Goal: Complete application form

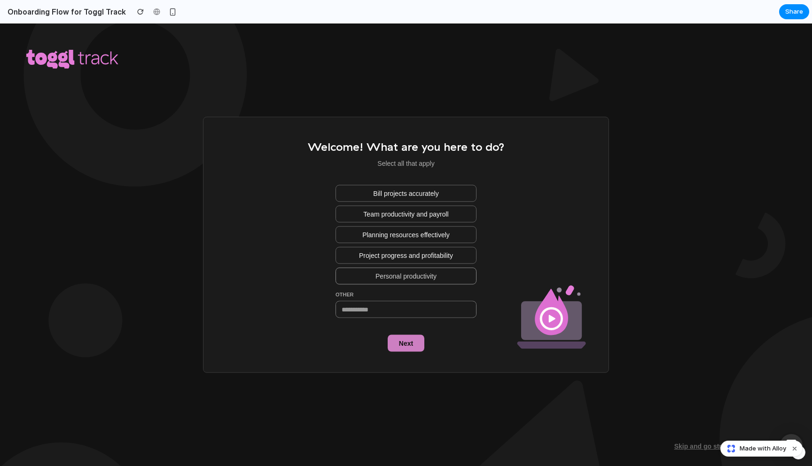
click at [384, 272] on span "Personal productivity" at bounding box center [406, 276] width 61 height 9
click at [404, 339] on span "Next" at bounding box center [406, 343] width 14 height 9
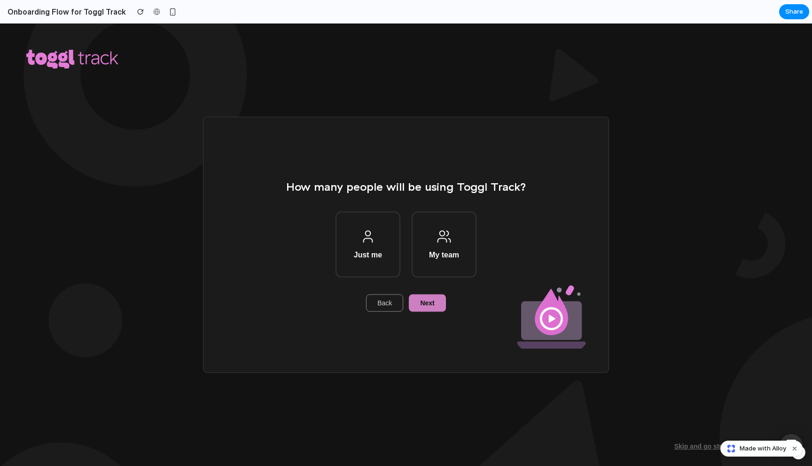
click at [393, 305] on button "Back" at bounding box center [384, 303] width 37 height 17
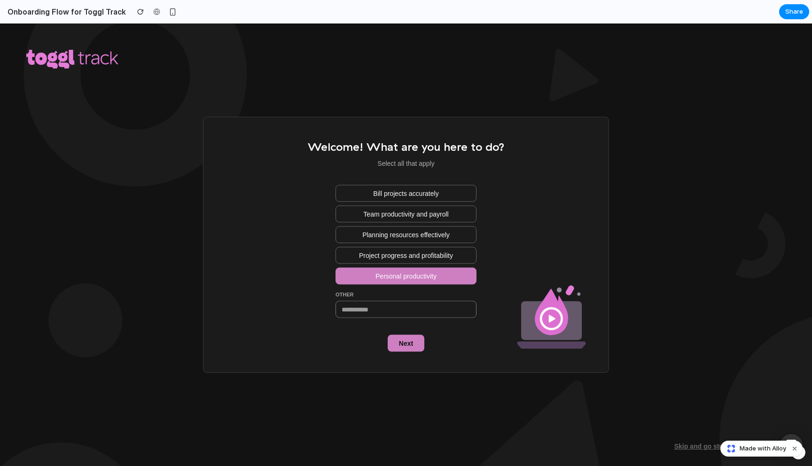
drag, startPoint x: 385, startPoint y: 196, endPoint x: 383, endPoint y: 225, distance: 29.2
click at [385, 196] on span "Bill projects accurately" at bounding box center [405, 192] width 65 height 9
click at [397, 275] on span "Personal productivity" at bounding box center [406, 276] width 61 height 9
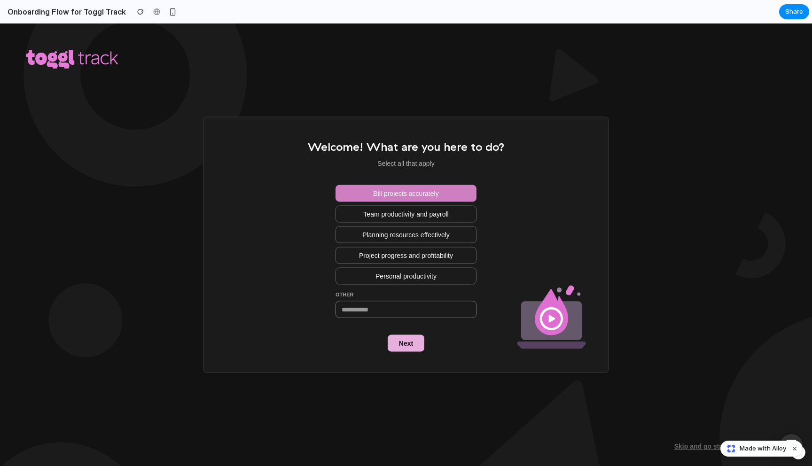
click at [399, 341] on span "Next" at bounding box center [406, 343] width 14 height 9
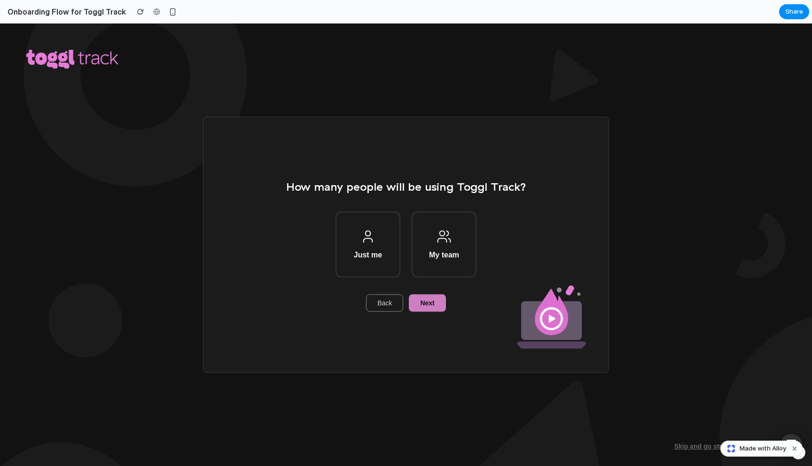
click at [384, 297] on button "Back" at bounding box center [384, 303] width 37 height 17
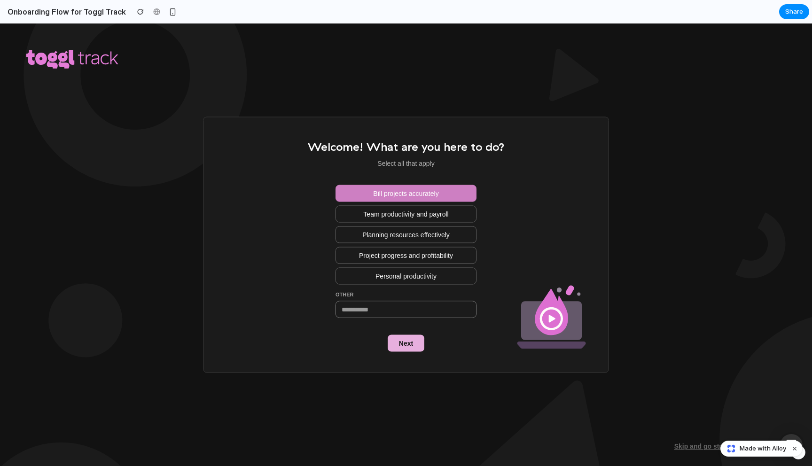
click at [407, 342] on span "Next" at bounding box center [406, 343] width 14 height 9
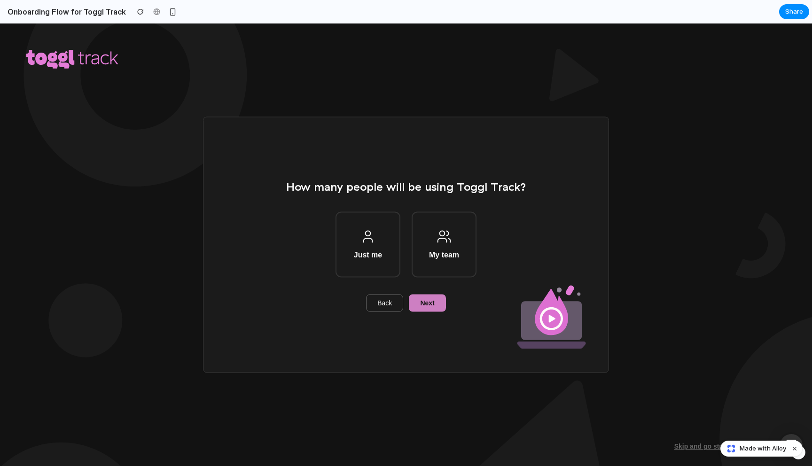
click at [423, 293] on div "How many people will be using Toggl Track? Just me My team Back Next" at bounding box center [406, 244] width 240 height 133
click at [423, 298] on span "Next" at bounding box center [427, 302] width 14 height 9
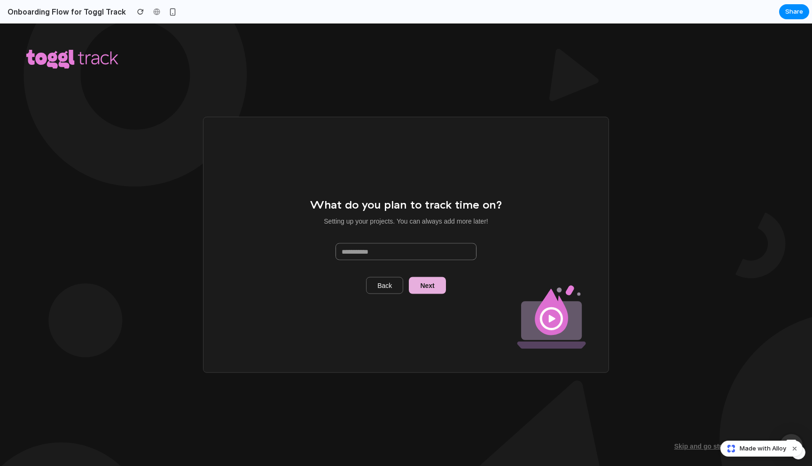
click at [432, 286] on span "Next" at bounding box center [427, 285] width 14 height 9
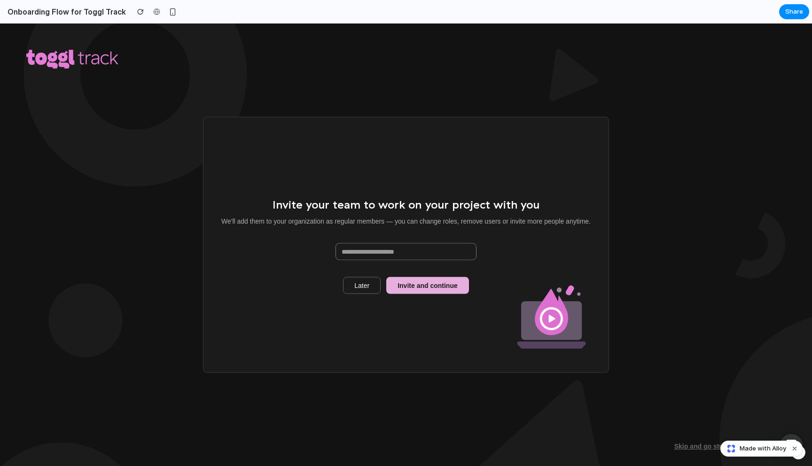
click at [429, 287] on span "Invite and continue" at bounding box center [428, 285] width 60 height 9
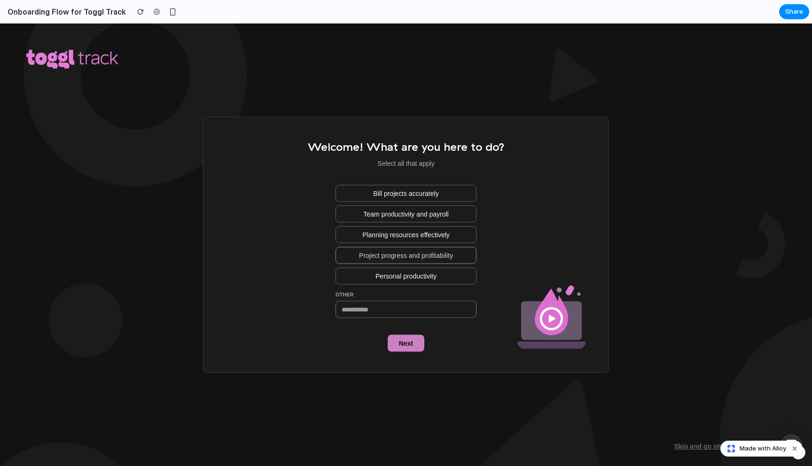
drag, startPoint x: 419, startPoint y: 229, endPoint x: 426, endPoint y: 255, distance: 26.8
click at [419, 229] on button "Planning resources effectively" at bounding box center [406, 234] width 141 height 17
click at [405, 342] on span "Next" at bounding box center [406, 343] width 14 height 9
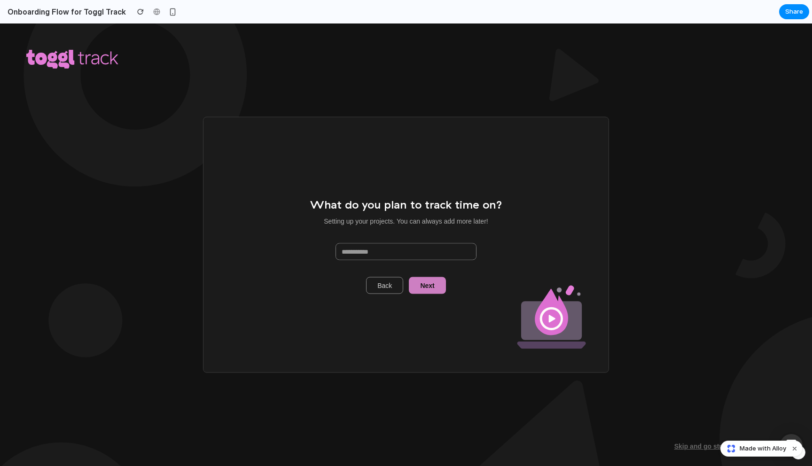
click at [385, 285] on span "Back" at bounding box center [384, 285] width 15 height 9
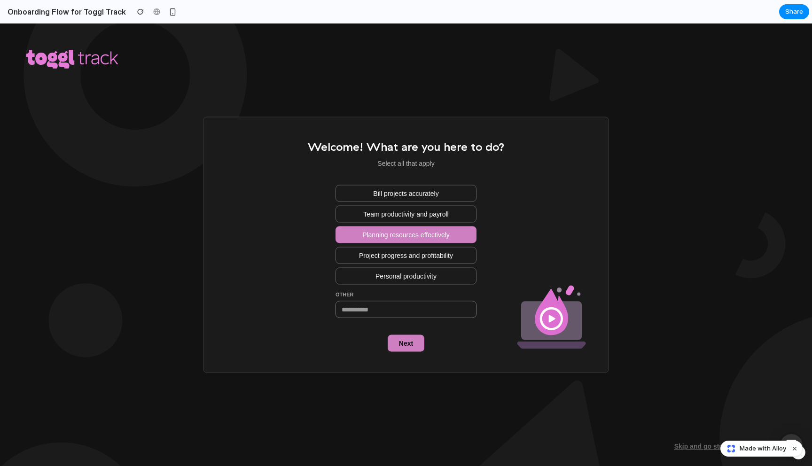
click at [393, 231] on span "Planning resources effectively" at bounding box center [405, 234] width 87 height 9
click at [390, 218] on span "Team productivity and payroll" at bounding box center [405, 213] width 85 height 9
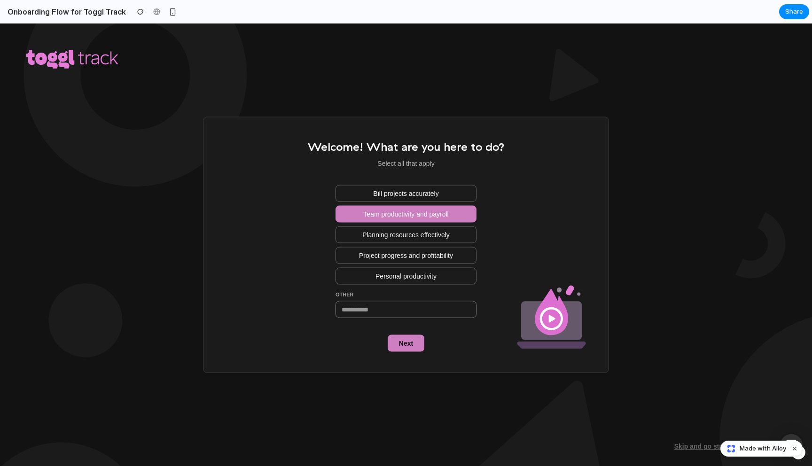
click at [404, 339] on span "Next" at bounding box center [406, 343] width 14 height 9
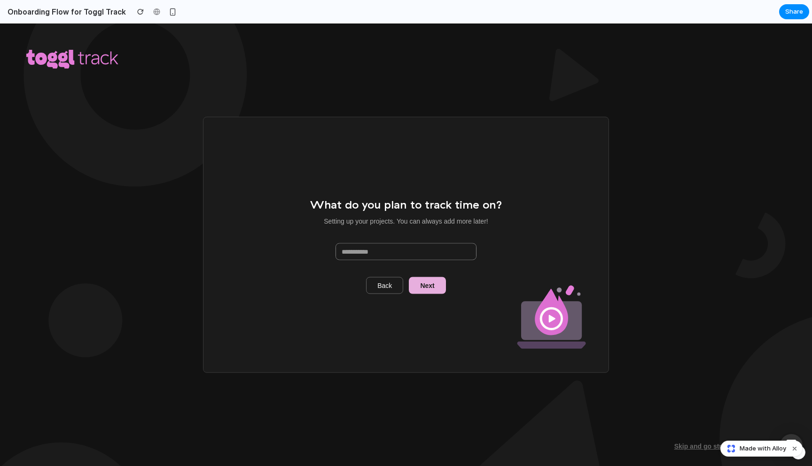
click at [434, 288] on span "Next" at bounding box center [427, 285] width 14 height 9
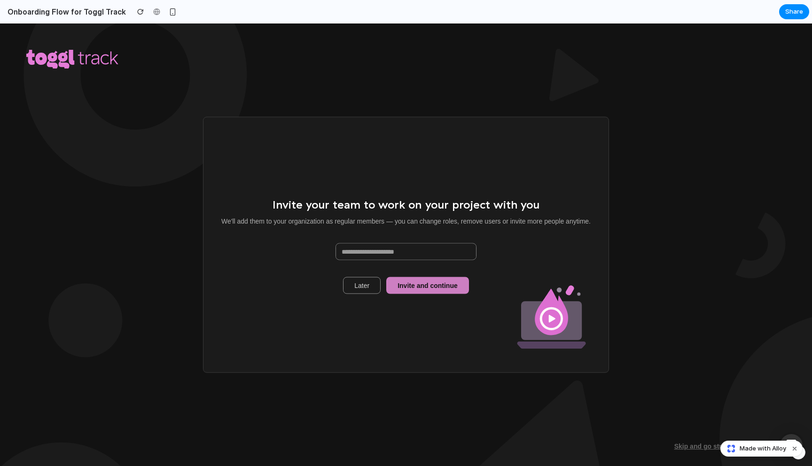
click at [365, 289] on span "Later" at bounding box center [361, 285] width 15 height 9
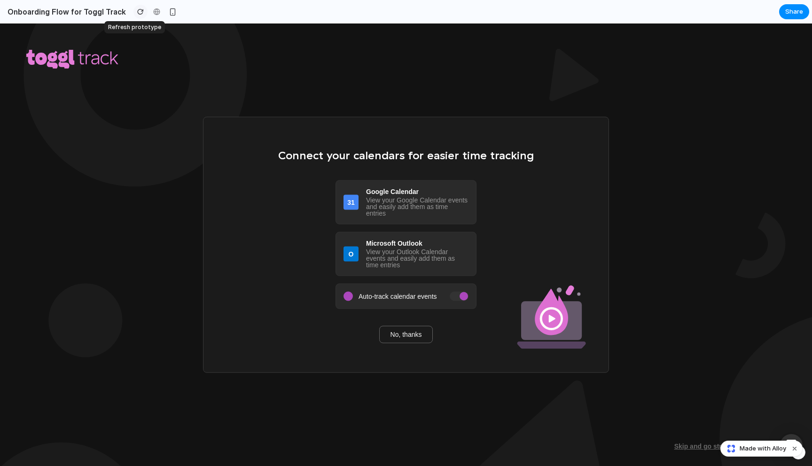
click at [137, 14] on div "button" at bounding box center [140, 11] width 7 height 7
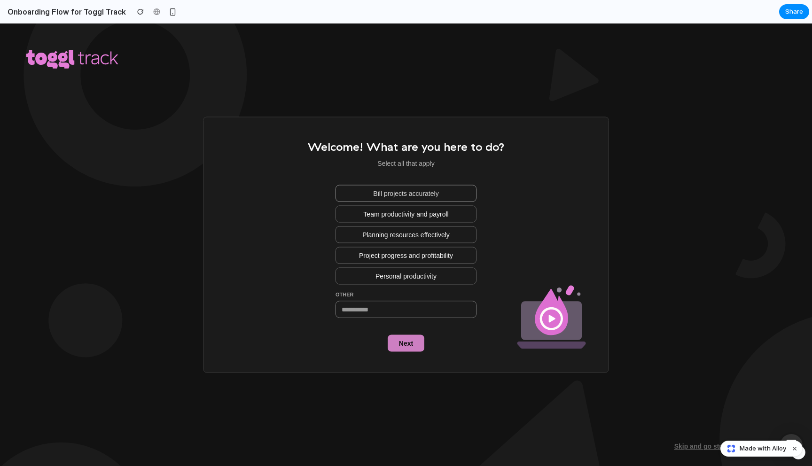
click at [395, 194] on span "Bill projects accurately" at bounding box center [405, 192] width 65 height 9
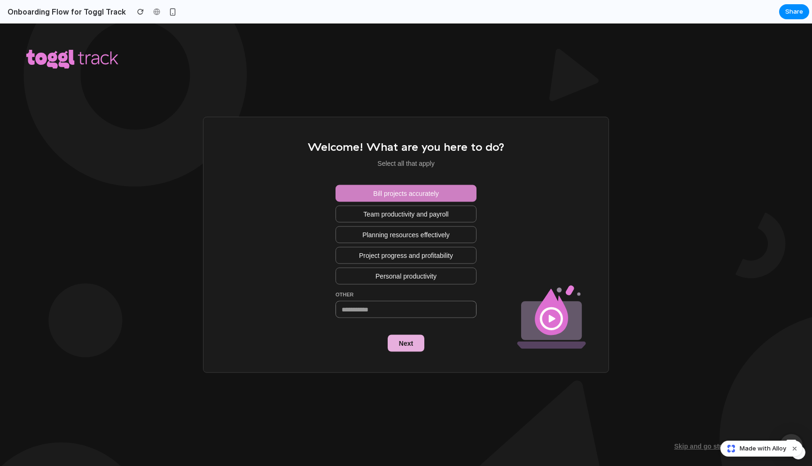
click at [408, 342] on span "Next" at bounding box center [406, 343] width 14 height 9
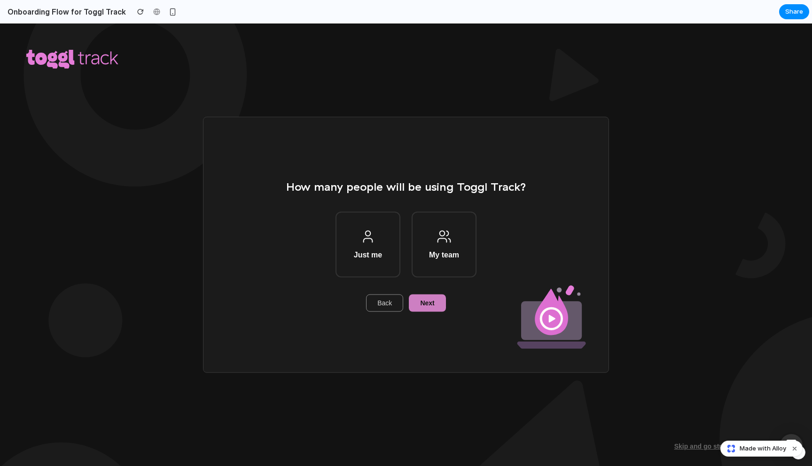
click at [377, 306] on span "Back" at bounding box center [384, 302] width 15 height 9
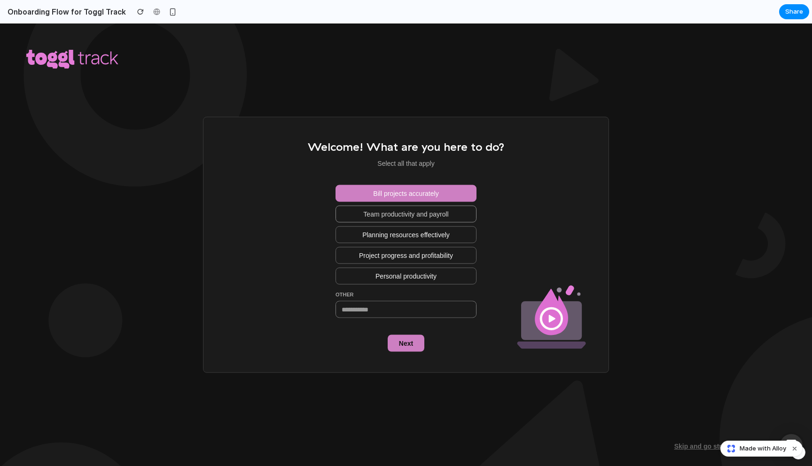
click at [385, 214] on span "Team productivity and payroll" at bounding box center [405, 213] width 85 height 9
click at [387, 191] on span "Bill projects accurately" at bounding box center [405, 192] width 65 height 9
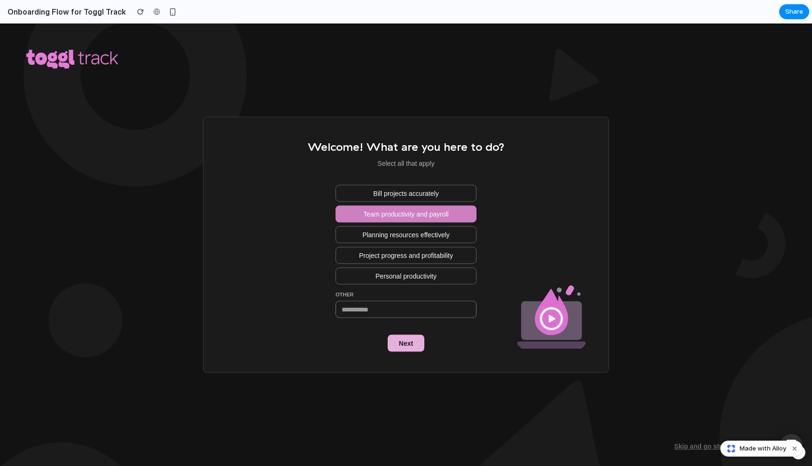
click at [406, 344] on span "Next" at bounding box center [406, 343] width 14 height 9
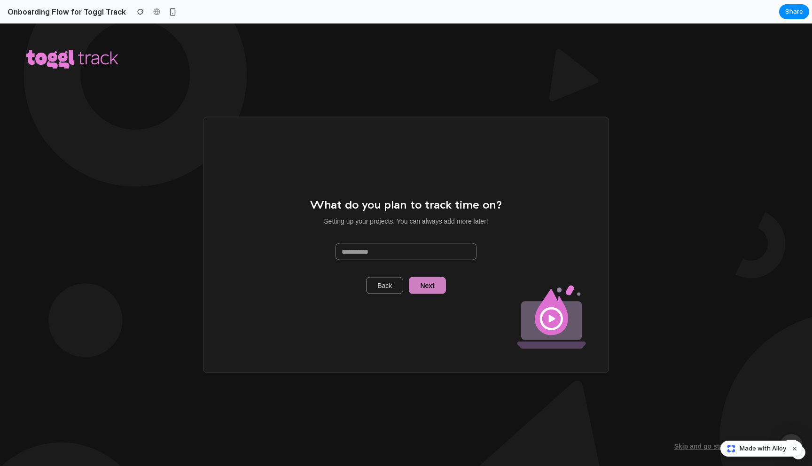
click at [379, 290] on button "Back" at bounding box center [384, 285] width 37 height 17
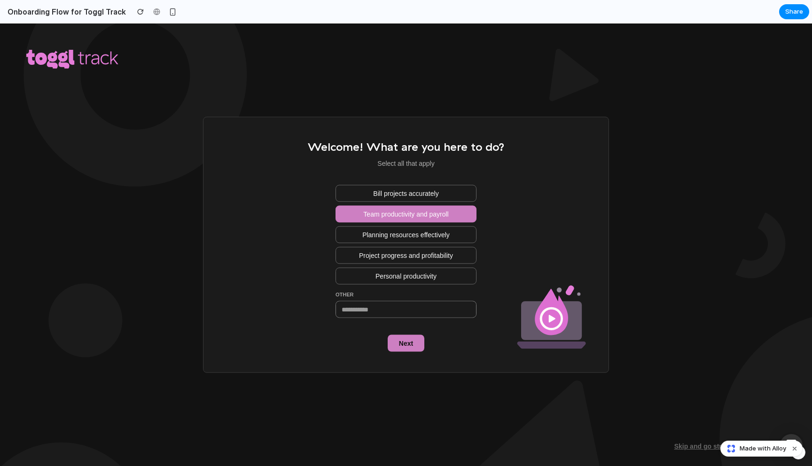
click at [369, 210] on span "Team productivity and payroll" at bounding box center [405, 213] width 85 height 9
click at [361, 268] on button "Personal productivity" at bounding box center [406, 276] width 141 height 17
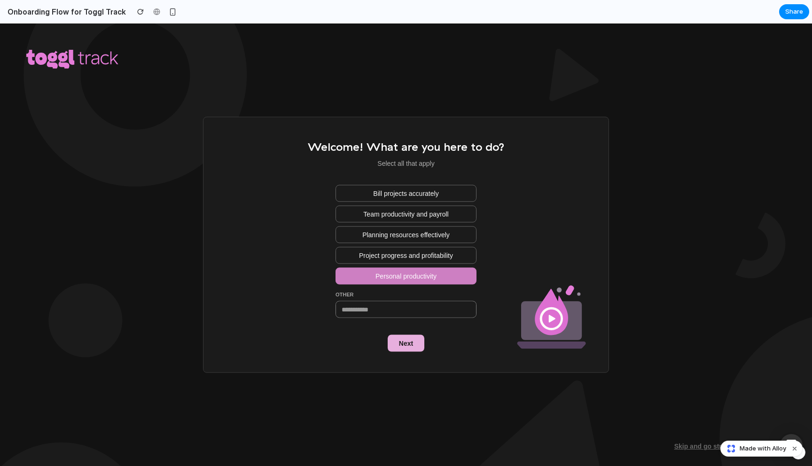
click at [407, 347] on span "Next" at bounding box center [406, 343] width 14 height 9
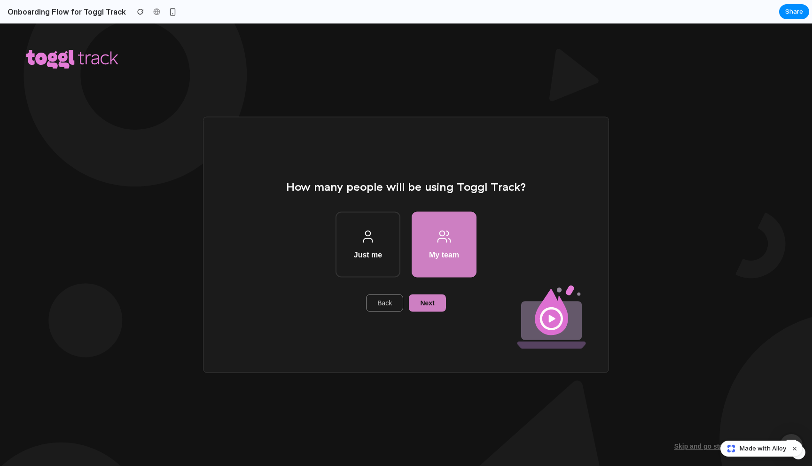
click at [387, 303] on span "Back" at bounding box center [384, 302] width 15 height 9
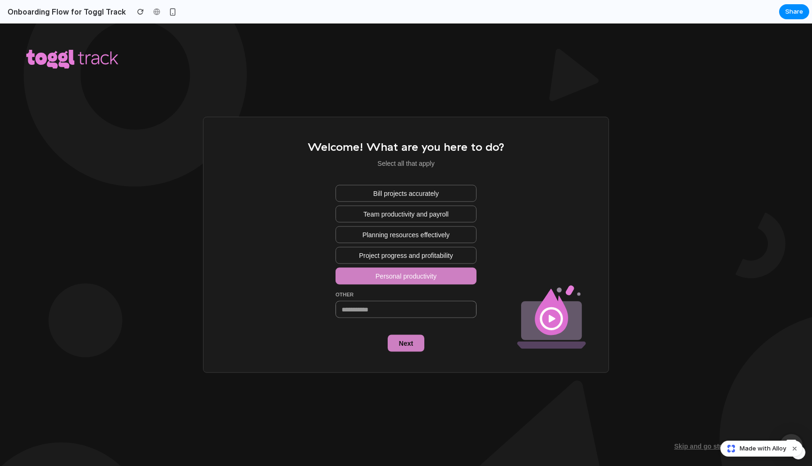
click at [388, 282] on button "Personal productivity" at bounding box center [406, 276] width 141 height 17
click at [373, 254] on span "Project progress and profitability" at bounding box center [406, 255] width 94 height 9
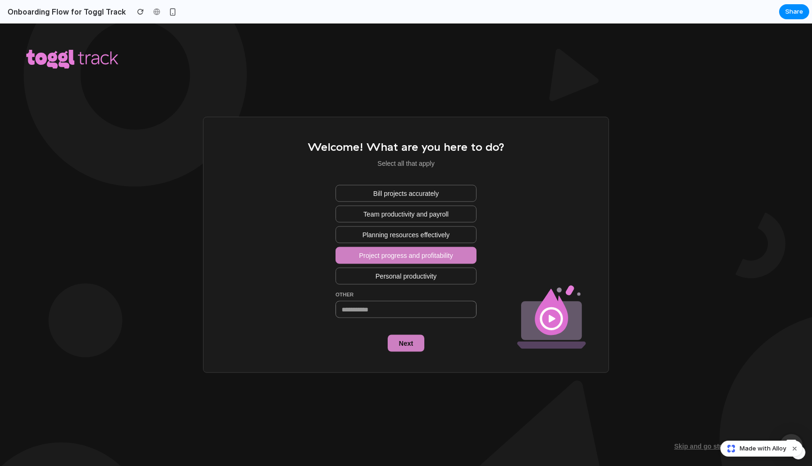
click at [412, 343] on span "Next" at bounding box center [406, 343] width 14 height 9
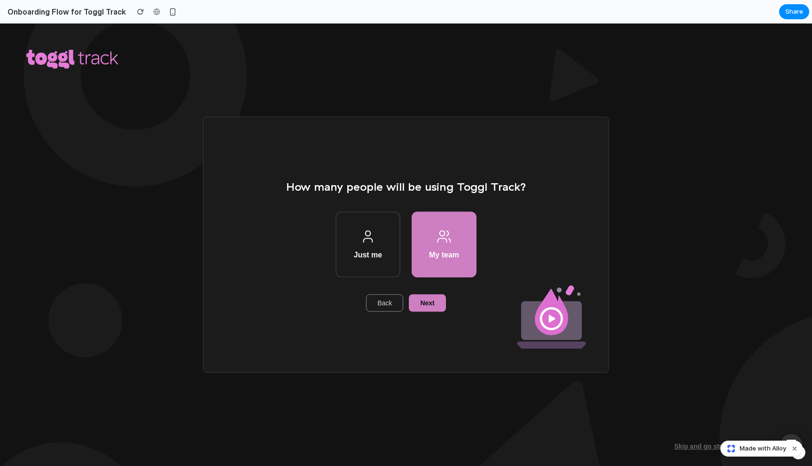
click at [383, 300] on span "Back" at bounding box center [384, 302] width 15 height 9
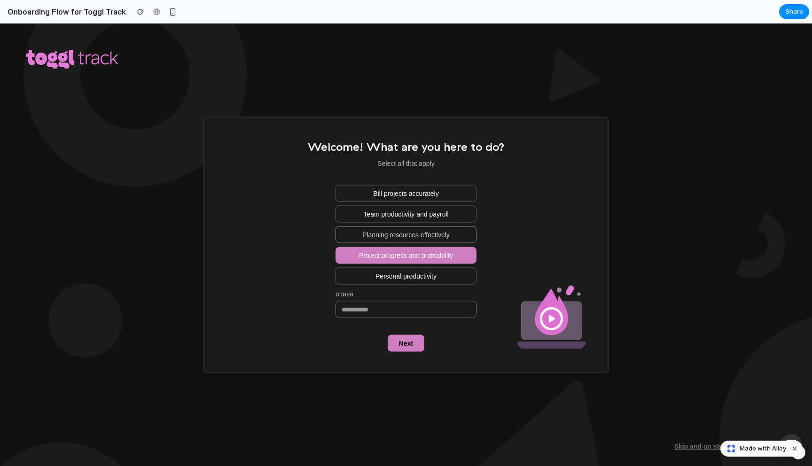
click at [374, 233] on span "Planning resources effectively" at bounding box center [405, 234] width 87 height 9
click at [402, 256] on span "Project progress and profitability" at bounding box center [406, 255] width 94 height 9
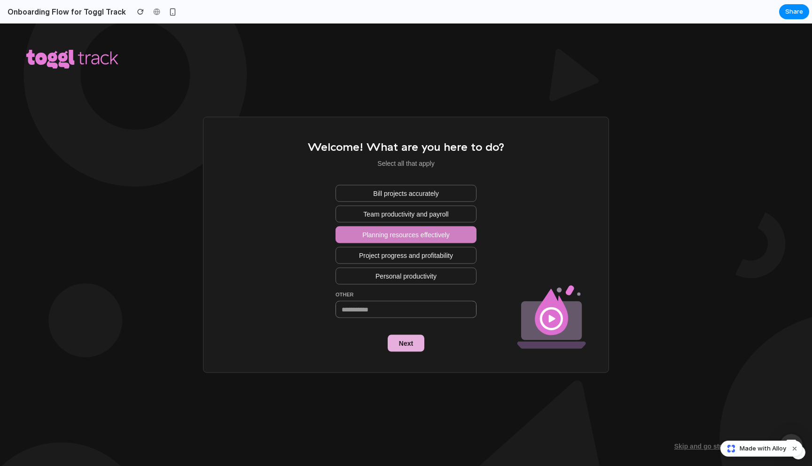
click at [410, 345] on span "Next" at bounding box center [406, 343] width 14 height 9
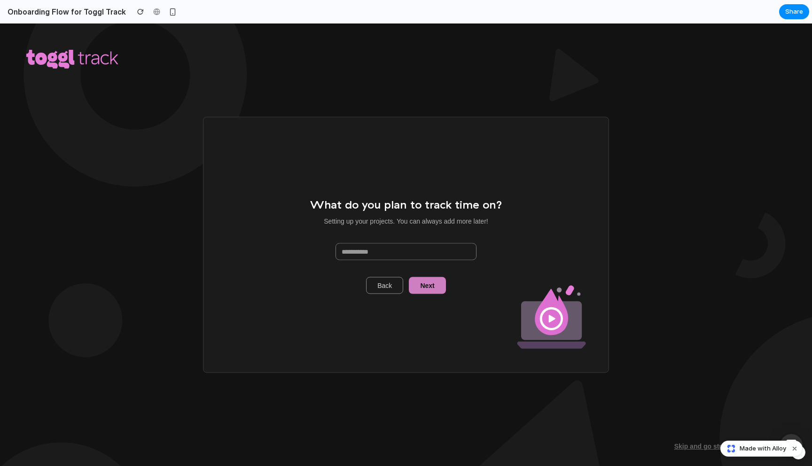
click at [399, 278] on button "Back" at bounding box center [384, 285] width 37 height 17
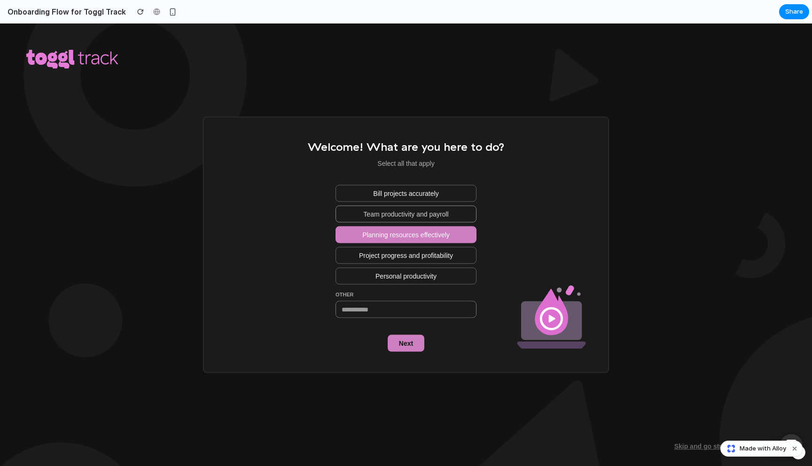
click at [403, 214] on span "Team productivity and payroll" at bounding box center [405, 213] width 85 height 9
click at [401, 224] on div "Bill projects accurately Team productivity and payroll Planning resources effec…" at bounding box center [406, 251] width 141 height 133
click at [401, 228] on button "Planning resources effectively" at bounding box center [406, 234] width 141 height 17
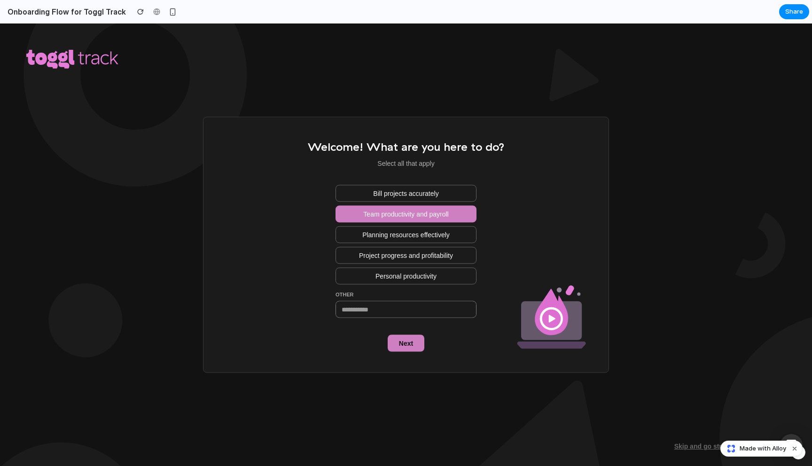
click at [401, 217] on span "Team productivity and payroll" at bounding box center [405, 213] width 85 height 9
click at [408, 199] on button "Bill projects accurately" at bounding box center [406, 193] width 141 height 17
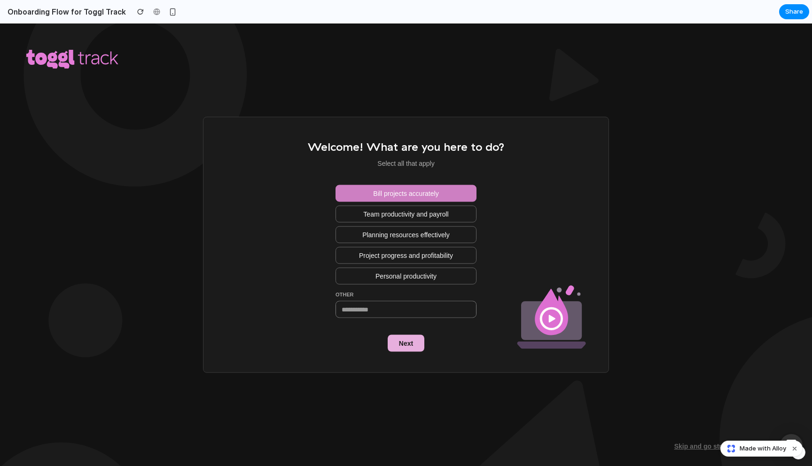
click at [407, 344] on span "Next" at bounding box center [406, 343] width 14 height 9
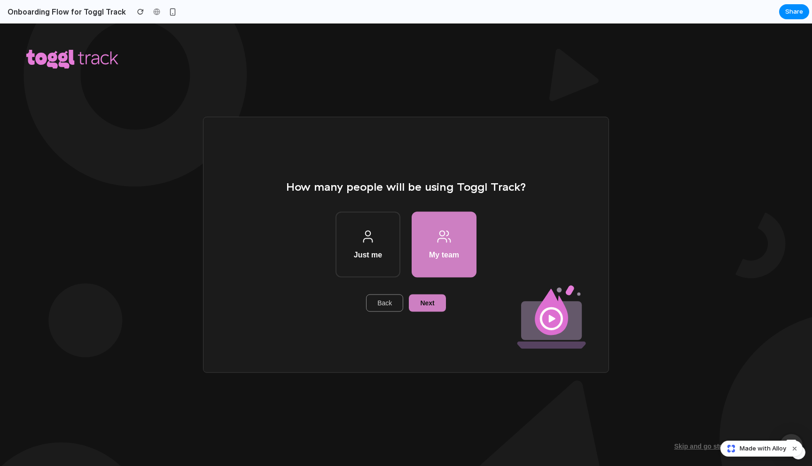
click at [388, 302] on span "Back" at bounding box center [384, 302] width 15 height 9
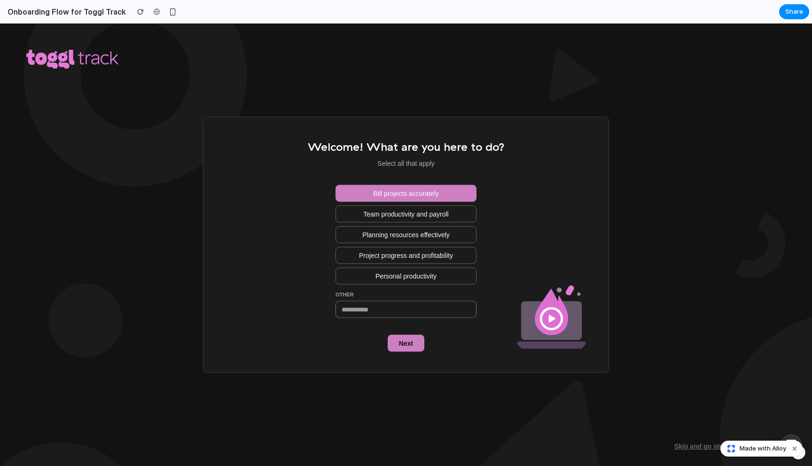
click at [380, 192] on span "Bill projects accurately" at bounding box center [405, 192] width 65 height 9
click at [369, 214] on span "Team productivity and payroll" at bounding box center [405, 213] width 85 height 9
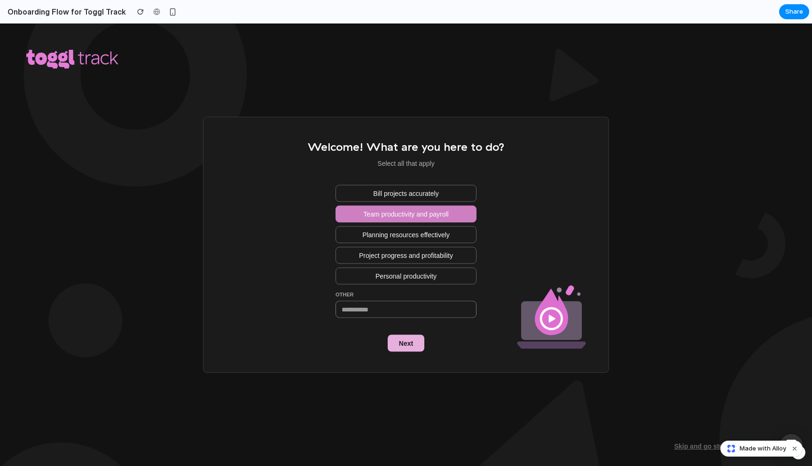
click at [407, 339] on span "Next" at bounding box center [406, 343] width 14 height 9
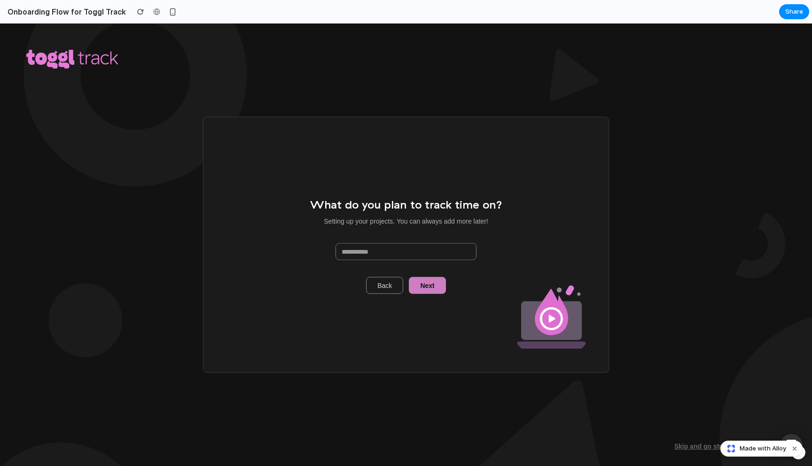
click at [396, 288] on button "Back" at bounding box center [384, 285] width 37 height 17
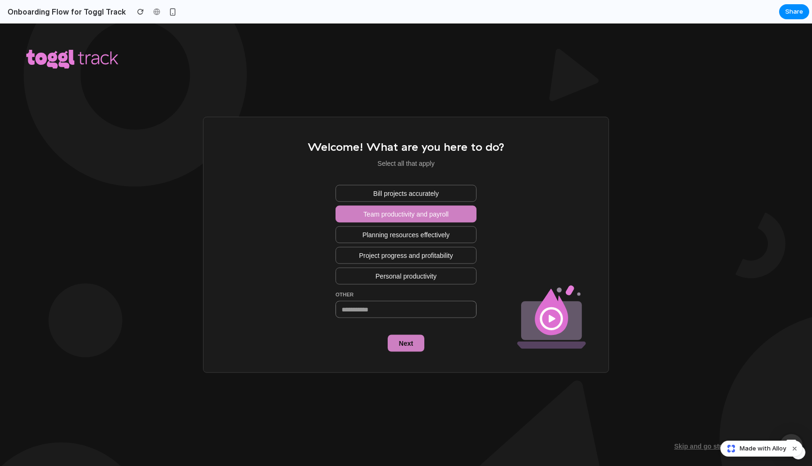
click at [398, 214] on span "Team productivity and payroll" at bounding box center [405, 213] width 85 height 9
click at [389, 279] on span "Personal productivity" at bounding box center [406, 276] width 61 height 9
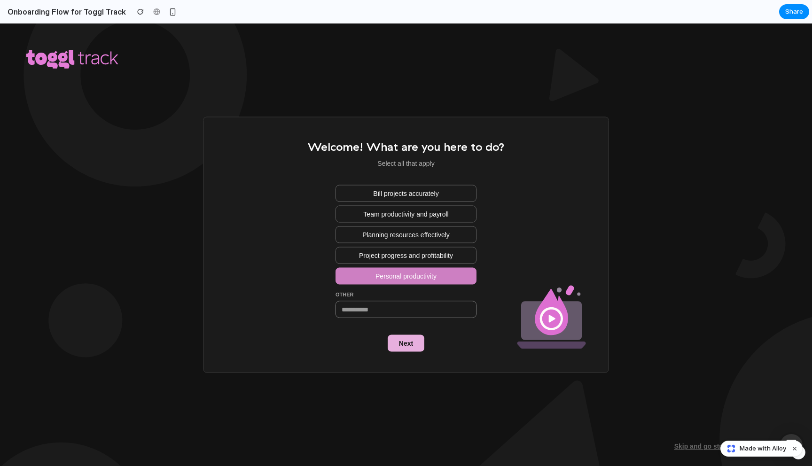
click at [401, 340] on span "Next" at bounding box center [406, 343] width 14 height 9
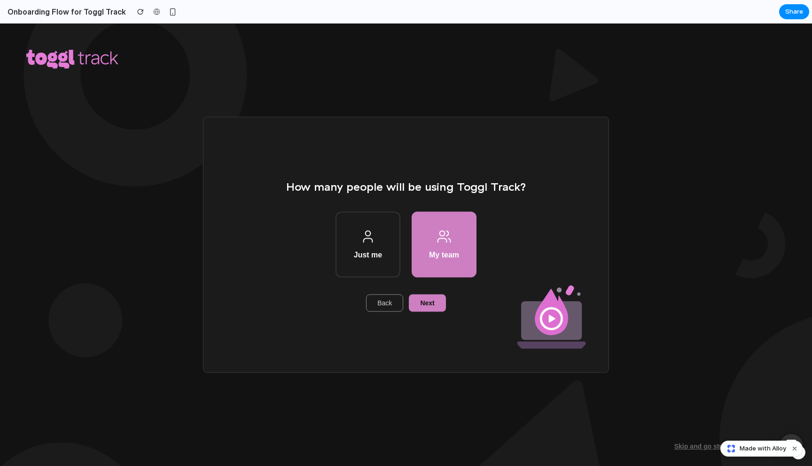
click at [397, 298] on button "Back" at bounding box center [384, 303] width 37 height 17
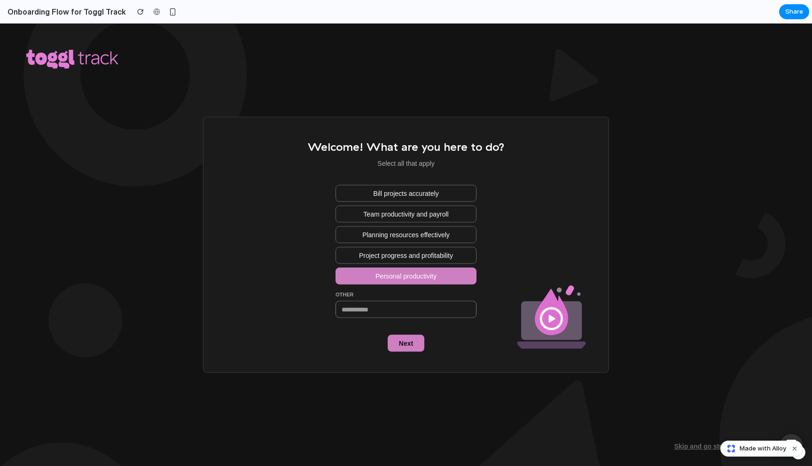
click at [380, 277] on span "Personal productivity" at bounding box center [406, 276] width 61 height 9
click at [382, 255] on span "Project progress and profitability" at bounding box center [406, 255] width 94 height 9
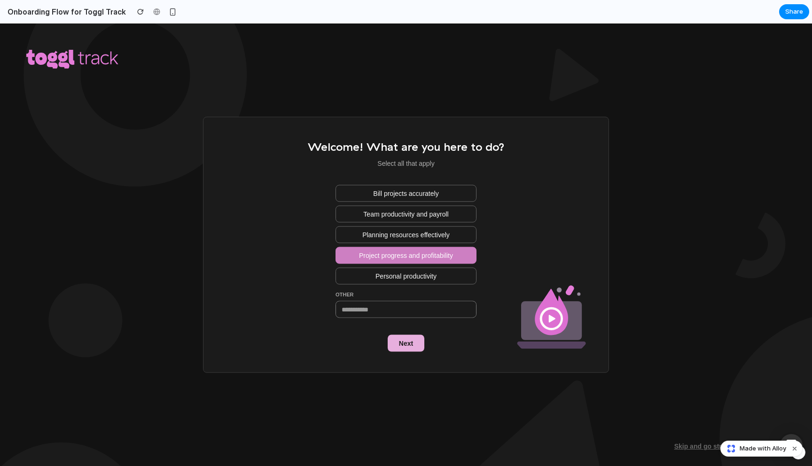
click at [403, 335] on button "Next" at bounding box center [406, 343] width 37 height 17
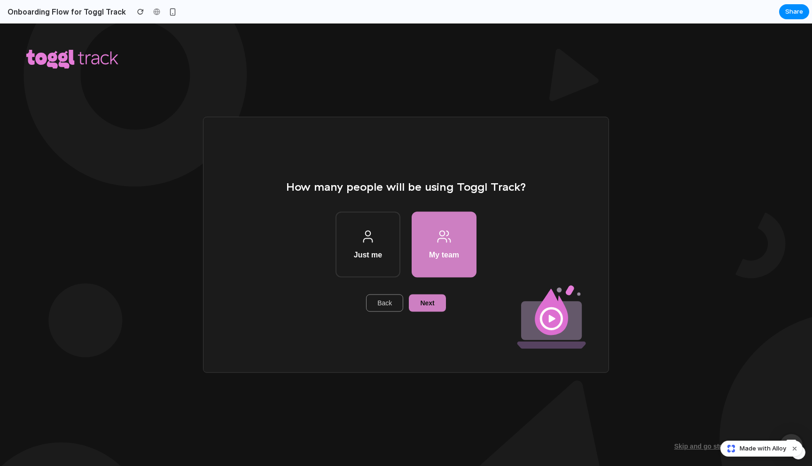
click at [393, 303] on button "Back" at bounding box center [384, 303] width 37 height 17
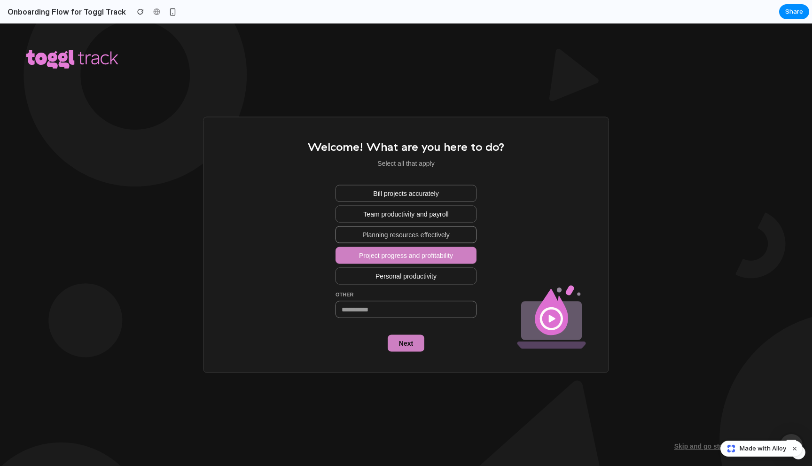
click at [399, 238] on span "Planning resources effectively" at bounding box center [405, 234] width 87 height 9
click at [397, 253] on span "Project progress and profitability" at bounding box center [406, 255] width 94 height 9
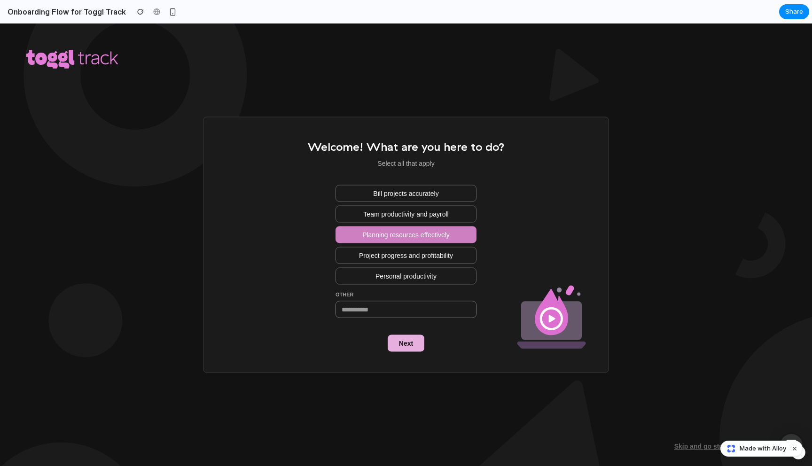
click at [392, 338] on button "Next" at bounding box center [406, 343] width 37 height 17
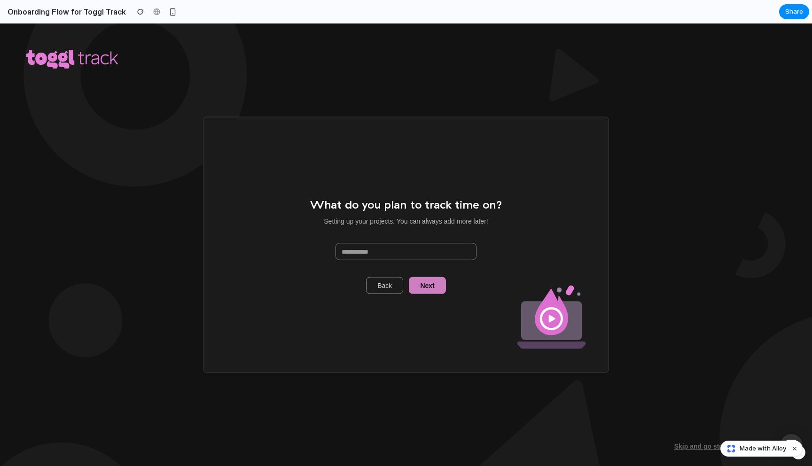
click at [396, 290] on button "Back" at bounding box center [384, 285] width 37 height 17
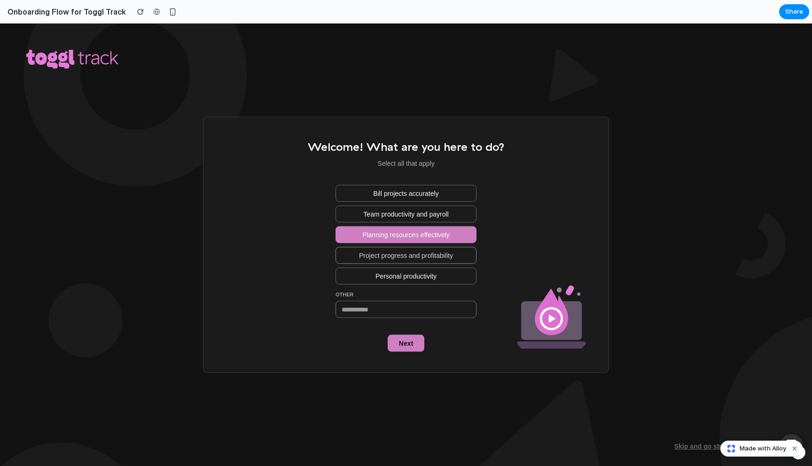
click at [392, 250] on button "Project progress and profitability" at bounding box center [406, 255] width 141 height 17
click at [386, 247] on button "Project progress and profitability" at bounding box center [406, 255] width 141 height 17
click at [386, 235] on span "Planning resources effectively" at bounding box center [405, 234] width 87 height 9
click at [408, 343] on span "Next" at bounding box center [406, 343] width 14 height 9
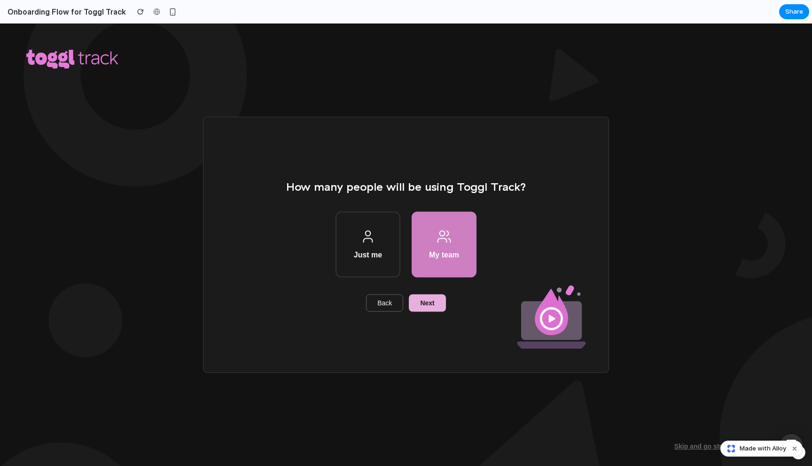
click at [424, 309] on button "Next" at bounding box center [427, 303] width 37 height 17
